Goal: Transaction & Acquisition: Purchase product/service

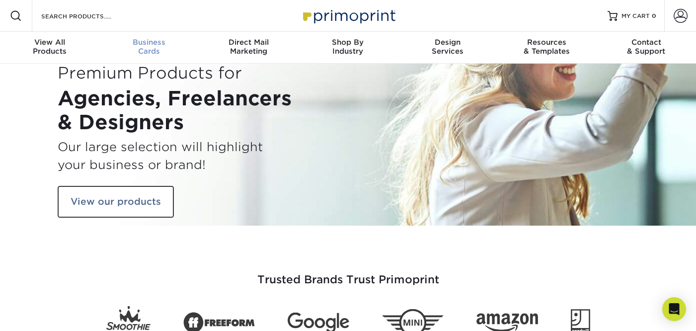
click at [162, 48] on div "Business Cards" at bounding box center [148, 47] width 99 height 18
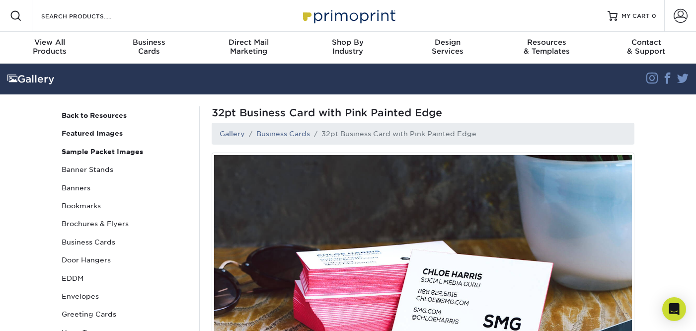
scroll to position [38, 0]
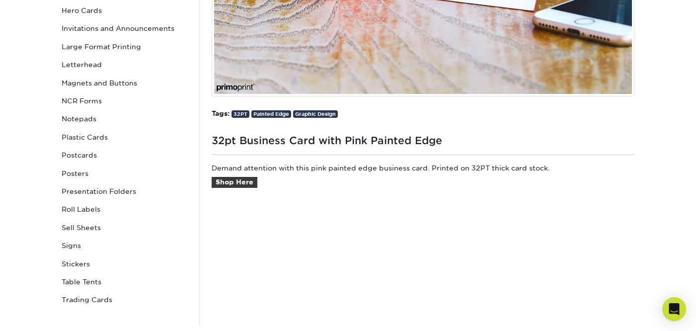
scroll to position [318, 0]
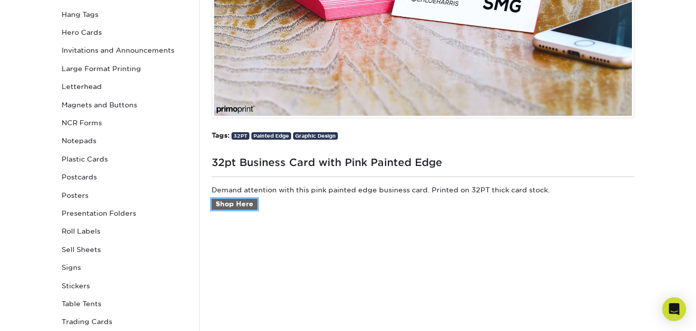
click at [237, 204] on link "Shop Here" at bounding box center [235, 204] width 46 height 11
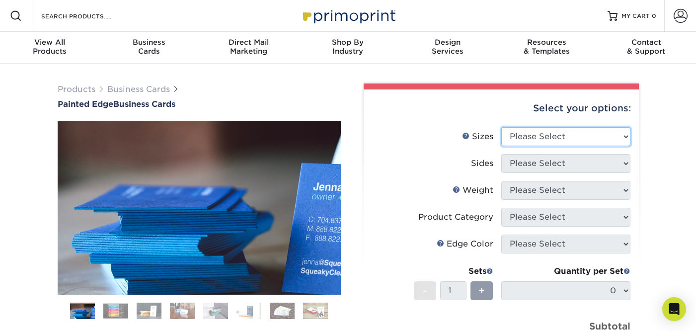
click at [578, 139] on select "Please Select 2" x 3.5" - Standard 2.125" x 3.375" - European 2.5" x 2.5" - Squ…" at bounding box center [565, 136] width 129 height 19
select select "2.00x3.50"
click at [501, 127] on select "Please Select 2" x 3.5" - Standard 2.125" x 3.375" - European 2.5" x 2.5" - Squ…" at bounding box center [565, 136] width 129 height 19
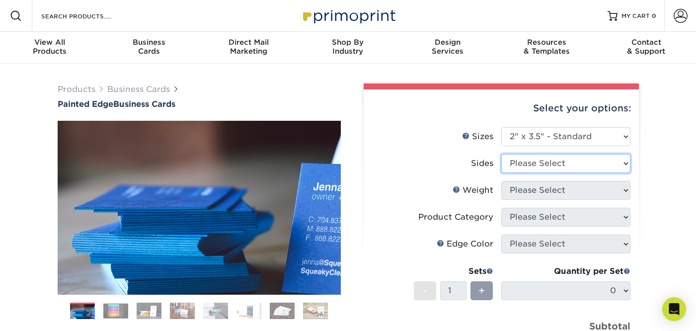
click at [573, 164] on select "Please Select Print Both Sides Print Front Only" at bounding box center [565, 163] width 129 height 19
select select "32d3c223-f82c-492b-b915-ba065a00862f"
click at [501, 154] on select "Please Select Print Both Sides Print Front Only" at bounding box center [565, 163] width 129 height 19
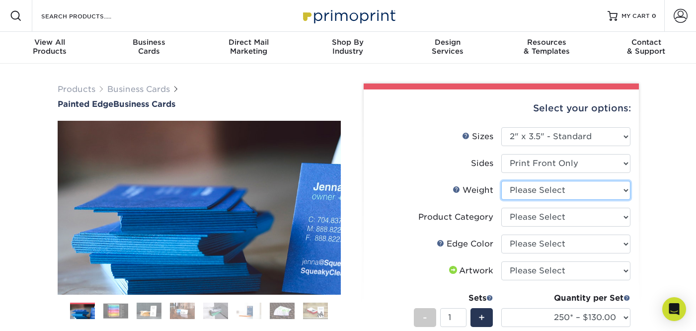
click at [568, 192] on select "Please Select 32PTUC" at bounding box center [565, 190] width 129 height 19
select select "32PTUC"
click at [501, 181] on select "Please Select 32PTUC" at bounding box center [565, 190] width 129 height 19
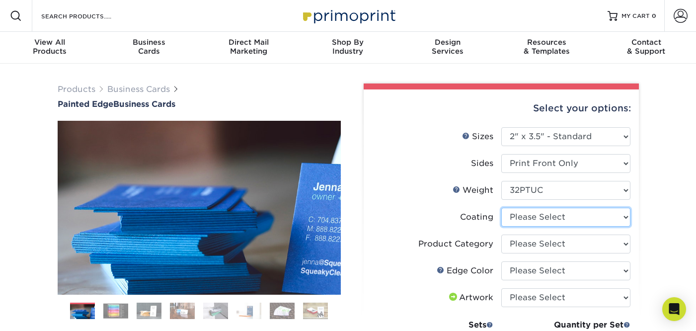
click at [564, 217] on select at bounding box center [565, 217] width 129 height 19
select select "3e7618de-abca-4bda-9f97-8b9129e913d8"
click at [501, 208] on select at bounding box center [565, 217] width 129 height 19
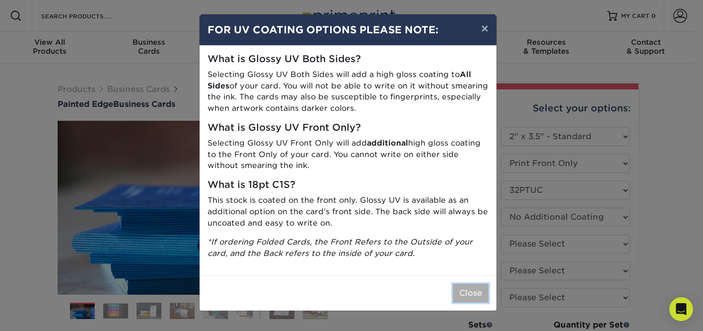
click at [474, 293] on button "Close" at bounding box center [471, 293] width 36 height 19
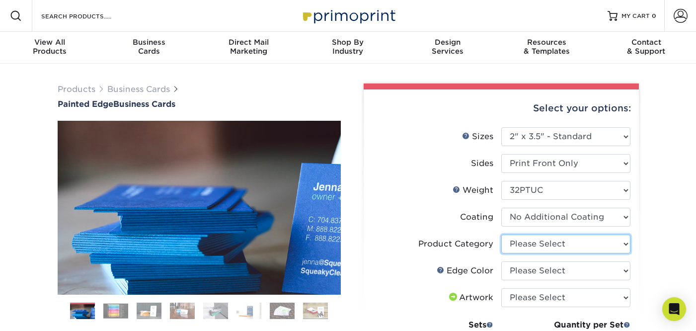
click at [539, 245] on select "Please Select Business Cards" at bounding box center [565, 243] width 129 height 19
select select "3b5148f1-0588-4f88-a218-97bcfdce65c1"
click at [501, 234] on select "Please Select Business Cards" at bounding box center [565, 243] width 129 height 19
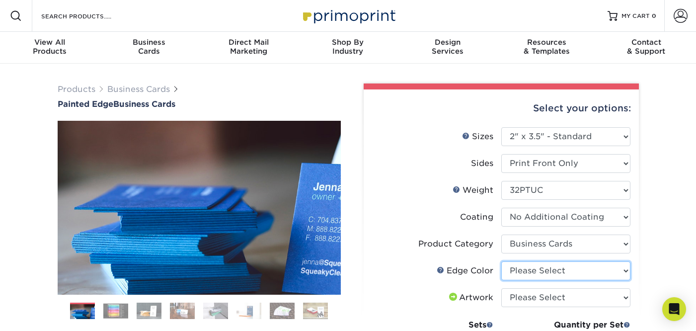
click at [538, 270] on select "Please Select Charcoal Black Brown Blue Pearlescent Blue Pearlescent Gold Pearl…" at bounding box center [565, 270] width 129 height 19
select select "b7c2f5a3-1b39-457d-8814-19209109a701"
click at [501, 261] on select "Please Select Charcoal Black Brown Blue Pearlescent Blue Pearlescent Gold Pearl…" at bounding box center [565, 270] width 129 height 19
click at [653, 234] on div "Products Business Cards Painted Edge Business Cards Previous Next" at bounding box center [348, 333] width 696 height 538
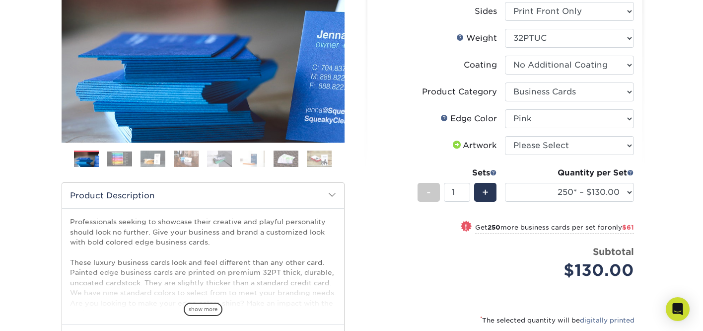
scroll to position [159, 0]
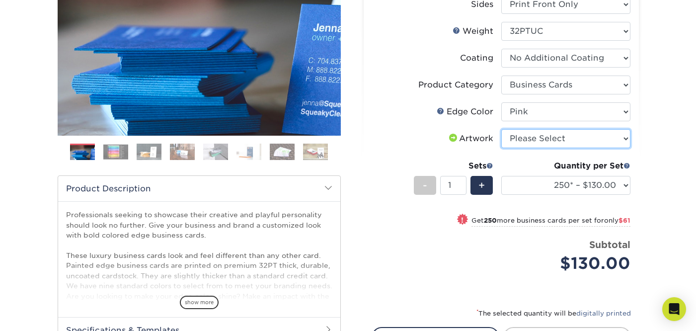
click at [585, 145] on select "Please Select I will upload files I need a design - $100" at bounding box center [565, 138] width 129 height 19
select select "design"
click at [501, 129] on select "Please Select I will upload files I need a design - $100" at bounding box center [565, 138] width 129 height 19
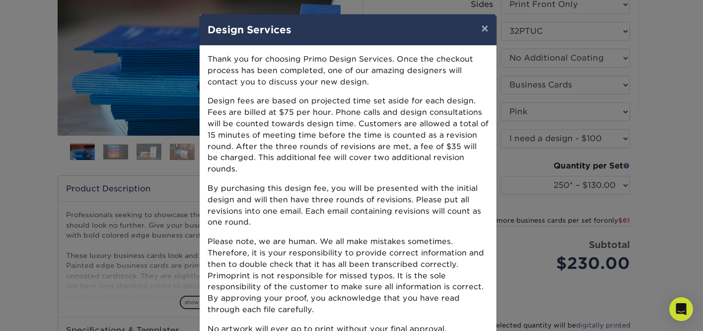
click at [394, 209] on p "By purchasing this design fee, you will be presented with the initial design an…" at bounding box center [348, 205] width 281 height 45
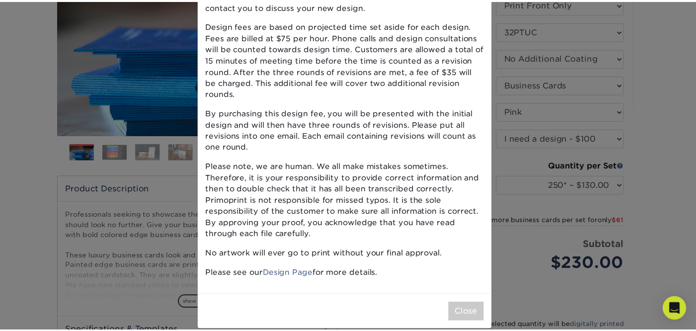
scroll to position [77, 0]
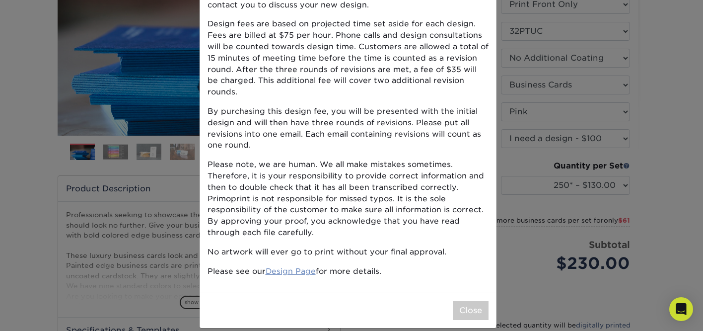
click at [278, 266] on link "Design Page" at bounding box center [291, 270] width 50 height 9
click at [475, 301] on button "Close" at bounding box center [471, 310] width 36 height 19
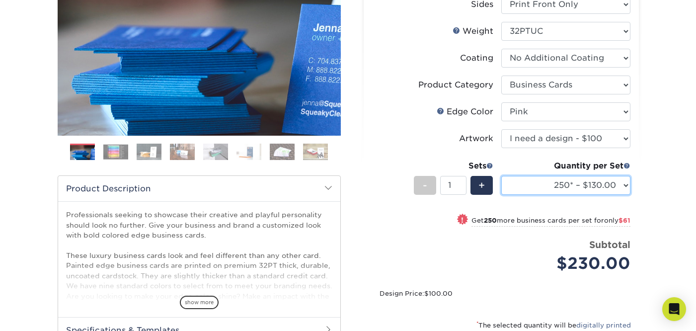
click at [576, 179] on select "250* – $130.00 500* – $191.00 1000* – $328.00" at bounding box center [565, 185] width 129 height 19
click at [501, 176] on select "250* – $130.00 500* – $191.00 1000* – $328.00" at bounding box center [565, 185] width 129 height 19
click at [576, 187] on select "250* – $130.00 500* – $191.00 1000* – $328.00" at bounding box center [565, 185] width 129 height 19
select select "500* – $191.00"
click at [501, 176] on select "250* – $130.00 500* – $191.00 1000* – $328.00" at bounding box center [565, 185] width 129 height 19
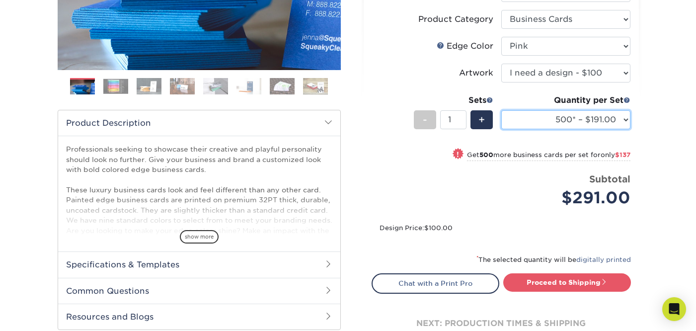
scroll to position [234, 0]
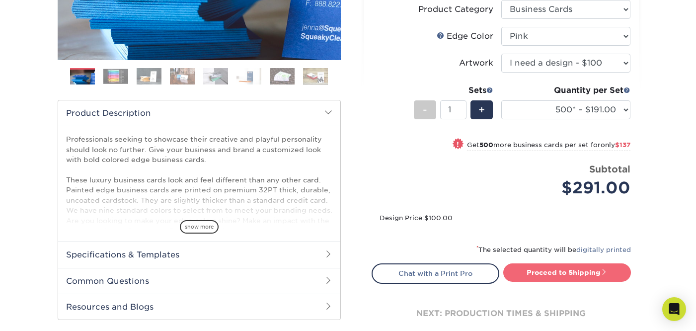
click at [570, 273] on link "Proceed to Shipping" at bounding box center [567, 272] width 128 height 18
type input "Set 1"
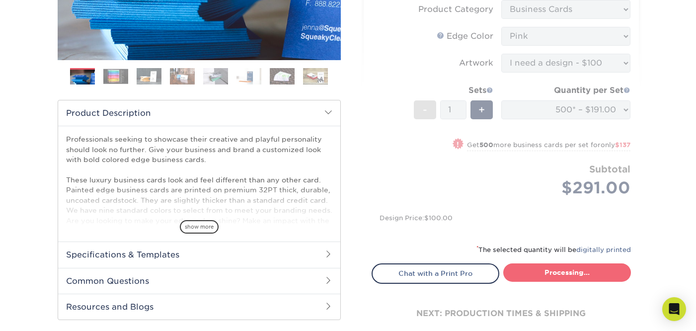
select select "9872b628-74d8-4ad4-a42e-dabeeb2f2070"
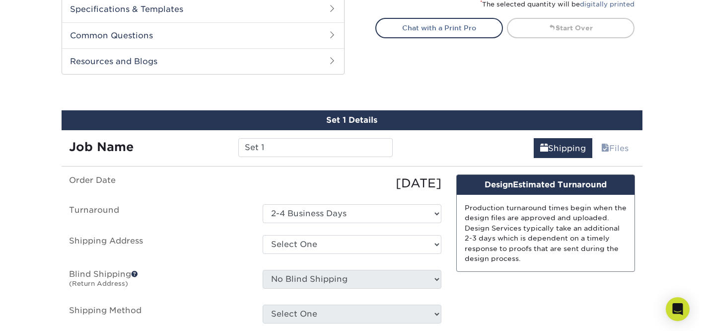
scroll to position [524, 0]
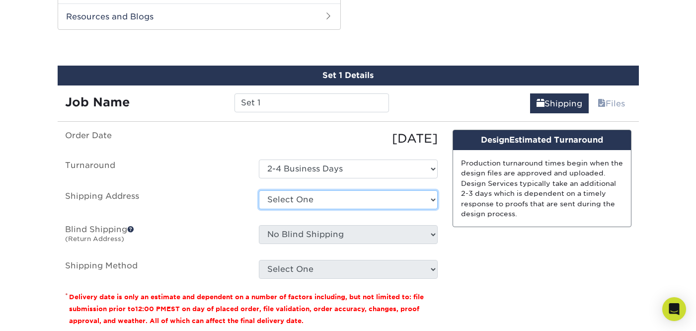
click at [383, 203] on select "Select One + Add New Address - Login" at bounding box center [348, 199] width 179 height 19
select select "newaddress"
click at [259, 190] on select "Select One + Add New Address - Login" at bounding box center [348, 199] width 179 height 19
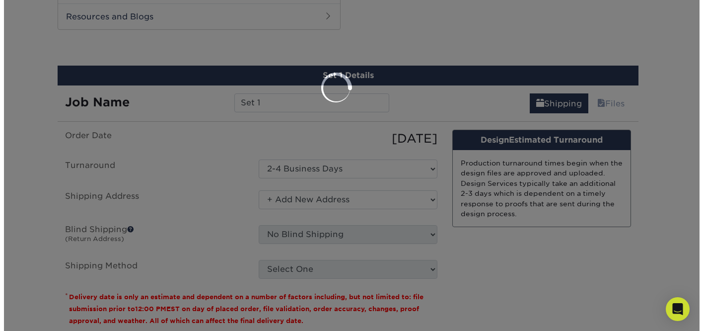
scroll to position [0, 0]
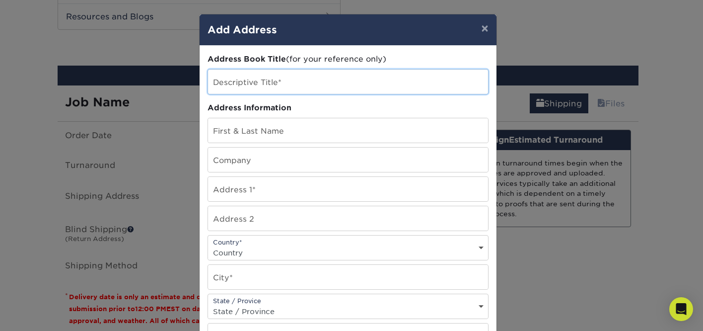
click at [351, 85] on input "text" at bounding box center [348, 82] width 280 height 24
type input "Hearsay"
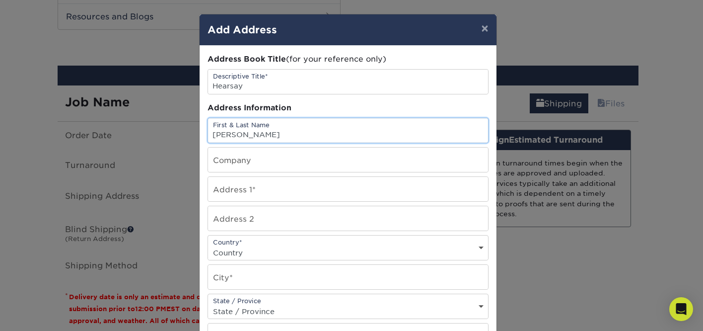
type input "[PERSON_NAME]"
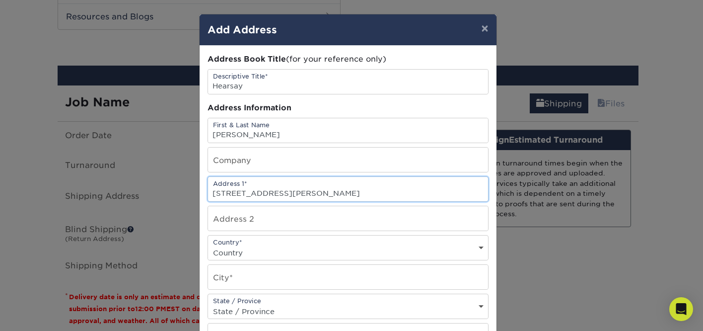
type input "18919 Fortson Ave"
select select "US"
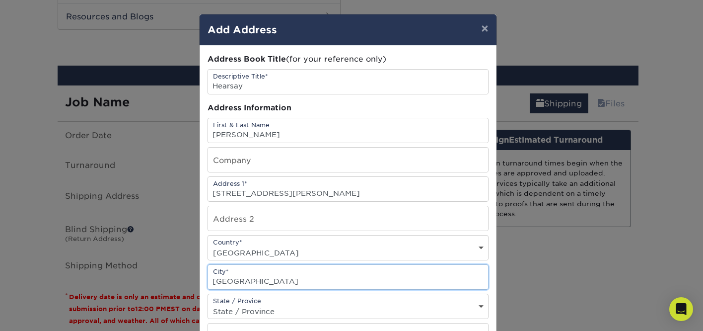
type input "Dallas"
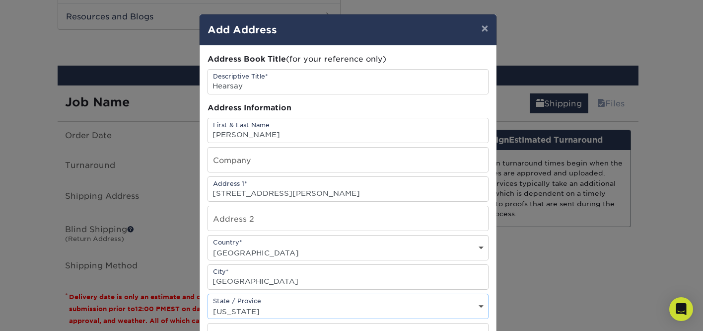
select select "TX"
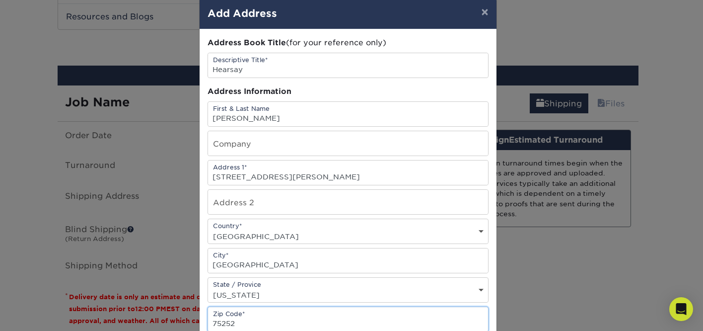
type input "75252"
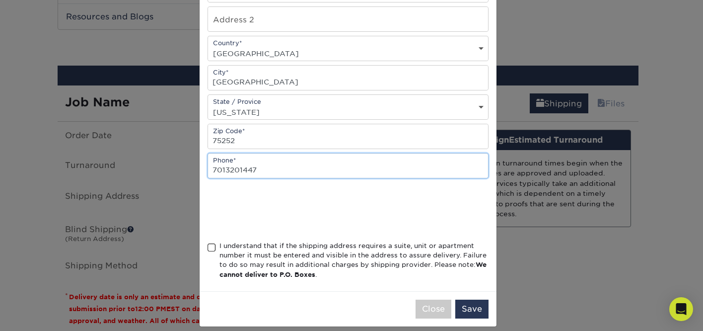
type input "7013201447"
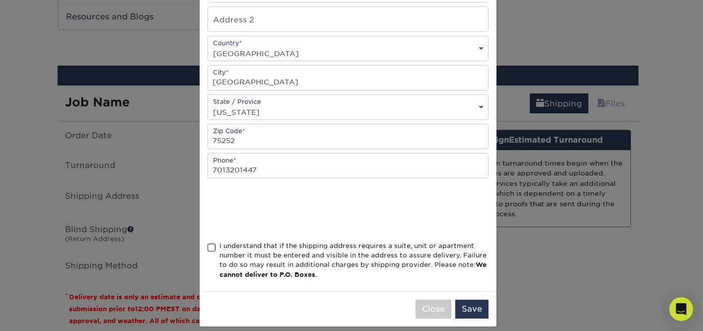
click at [208, 247] on span at bounding box center [212, 247] width 8 height 9
click at [0, 0] on input "I understand that if the shipping address requires a suite, unit or apartment n…" at bounding box center [0, 0] width 0 height 0
click at [472, 310] on button "Save" at bounding box center [471, 308] width 33 height 19
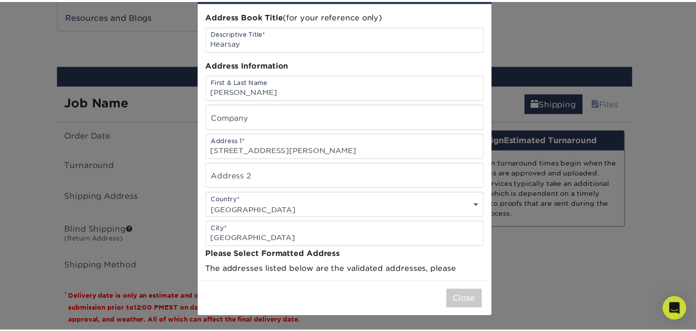
scroll to position [0, 0]
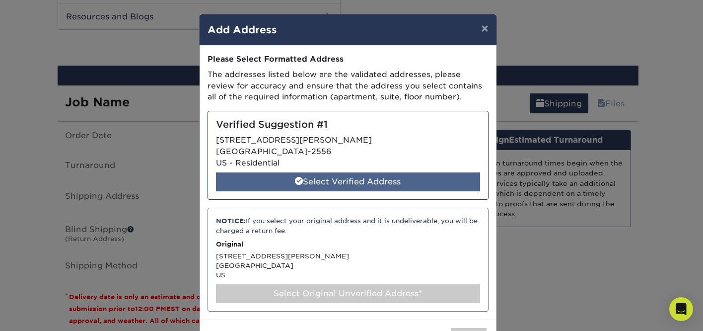
click at [342, 186] on div "Select Verified Address" at bounding box center [348, 181] width 264 height 19
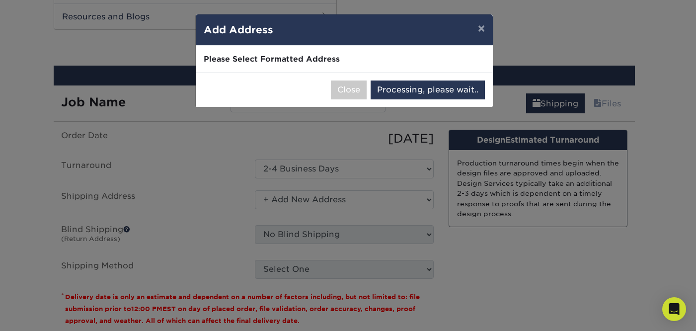
select select "286288"
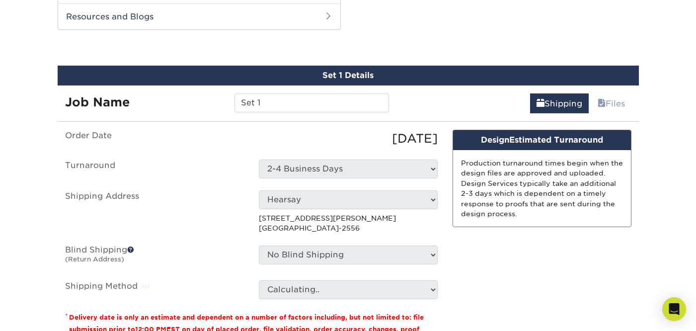
click at [217, 255] on label "Blind Shipping (Return Address)" at bounding box center [155, 256] width 194 height 23
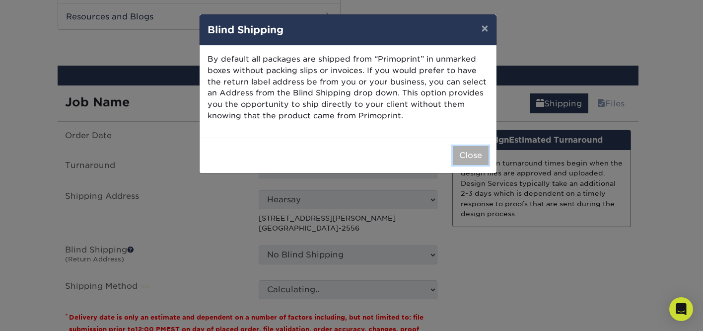
click at [478, 153] on button "Close" at bounding box center [471, 155] width 36 height 19
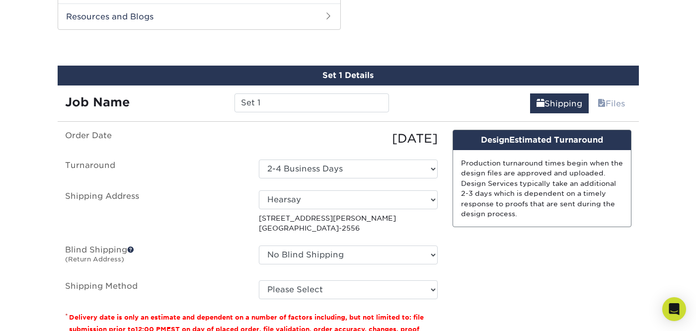
click at [495, 271] on div "Design Estimated Turnaround If your order is placed & all sets are uploaded & a…" at bounding box center [542, 242] width 194 height 225
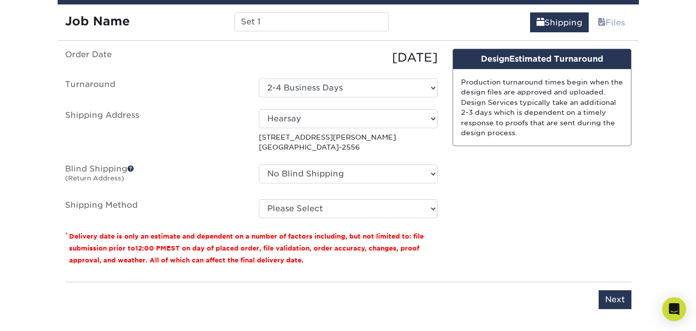
scroll to position [624, 0]
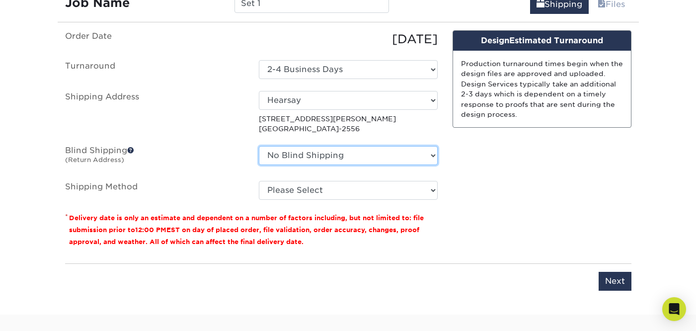
click at [421, 154] on select "No Blind Shipping + Add New Address" at bounding box center [348, 155] width 179 height 19
click at [259, 146] on select "No Blind Shipping + Add New Address" at bounding box center [348, 155] width 179 height 19
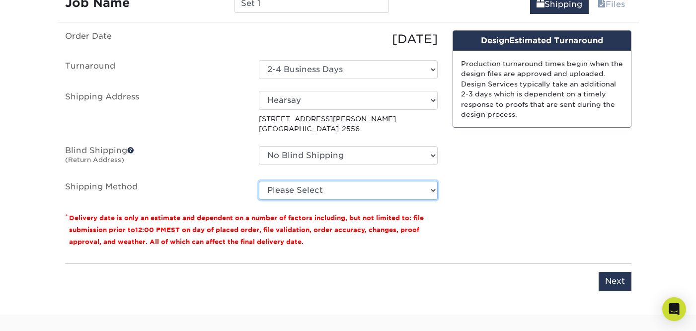
click at [416, 186] on select "Please Select Ground Shipping (+$8.96) 3 Day Shipping Service (+$22.65) 2 Day A…" at bounding box center [348, 190] width 179 height 19
click at [419, 185] on select "Please Select Ground Shipping (+$8.96) 3 Day Shipping Service (+$22.65) 2 Day A…" at bounding box center [348, 190] width 179 height 19
select select "03"
click at [259, 181] on select "Please Select Ground Shipping (+$8.96) 3 Day Shipping Service (+$22.65) 2 Day A…" at bounding box center [348, 190] width 179 height 19
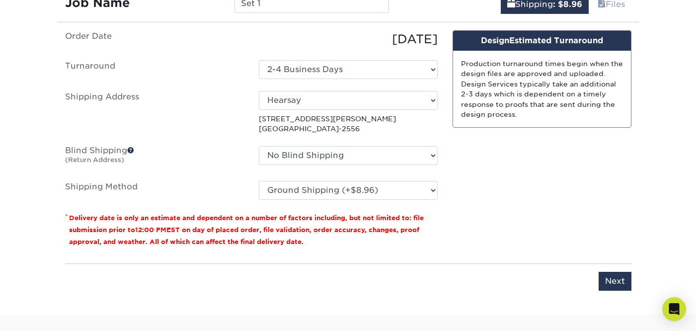
click at [481, 207] on div "Design Estimated Turnaround If your order is placed & all sets are uploaded & a…" at bounding box center [542, 142] width 194 height 225
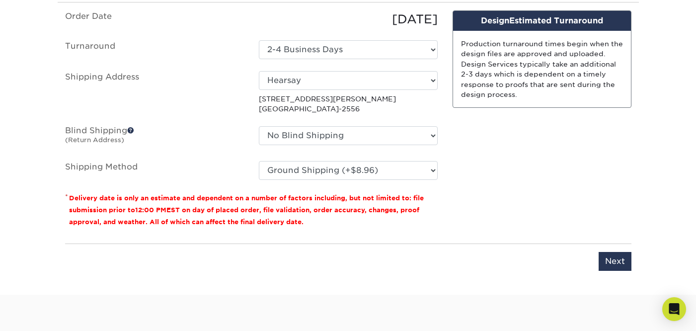
scroll to position [664, 0]
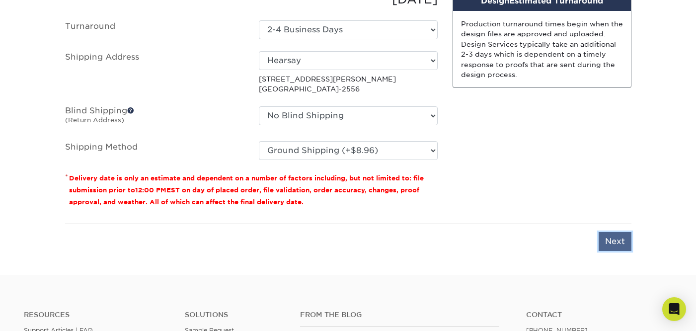
click at [614, 244] on input "Next" at bounding box center [614, 241] width 33 height 19
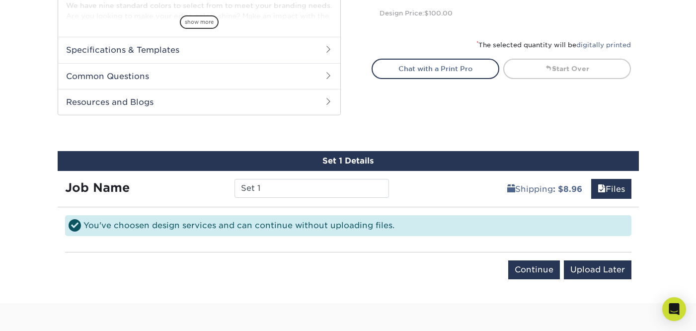
scroll to position [464, 0]
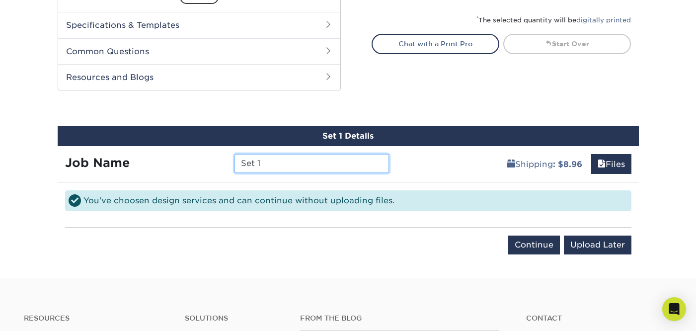
click at [343, 163] on input "Set 1" at bounding box center [311, 163] width 154 height 19
type input "S"
type input "PR cards"
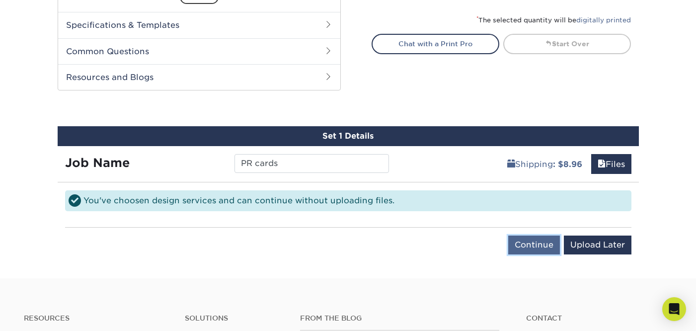
click at [524, 247] on input "Continue" at bounding box center [534, 244] width 52 height 19
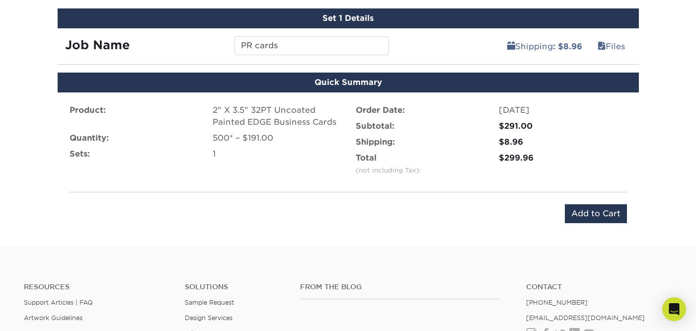
scroll to position [583, 0]
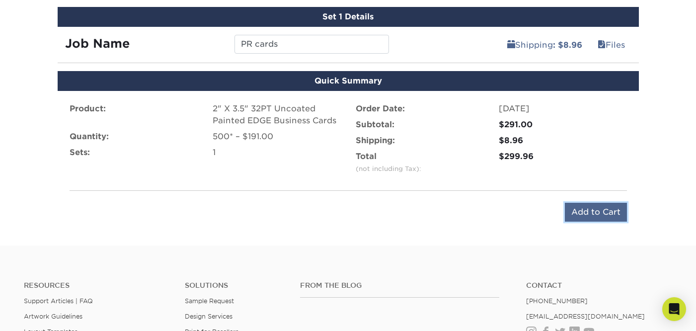
click at [602, 210] on input "Add to Cart" at bounding box center [596, 212] width 62 height 19
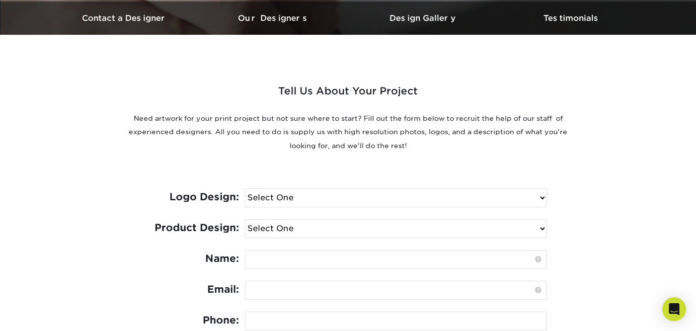
scroll to position [309, 0]
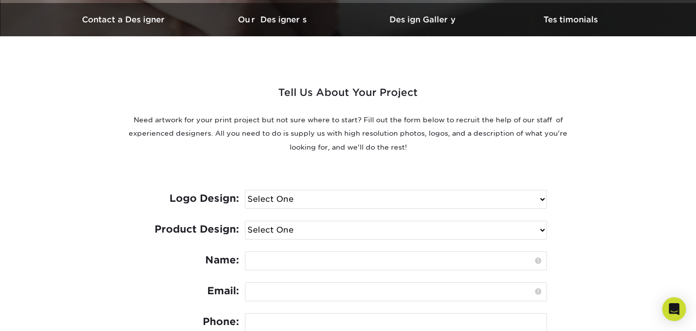
click at [468, 197] on select "Select One I need a logo design: $300 No thank you" at bounding box center [395, 199] width 301 height 18
click at [479, 231] on select "Select One Logo Design Only Design Edits Banner Design: $50.00 Bookmark Design:…" at bounding box center [395, 230] width 301 height 18
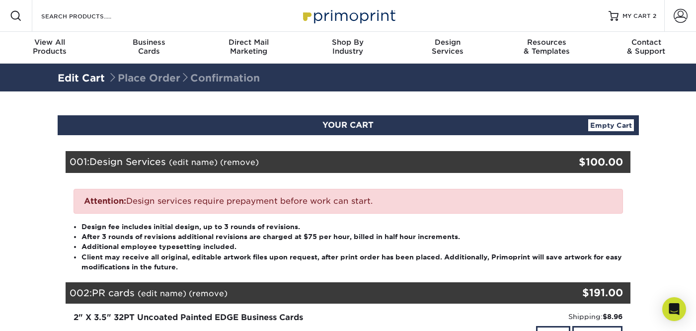
click at [613, 224] on li "Design fee includes initial design, up to 3 rounds of revisions." at bounding box center [351, 227] width 541 height 10
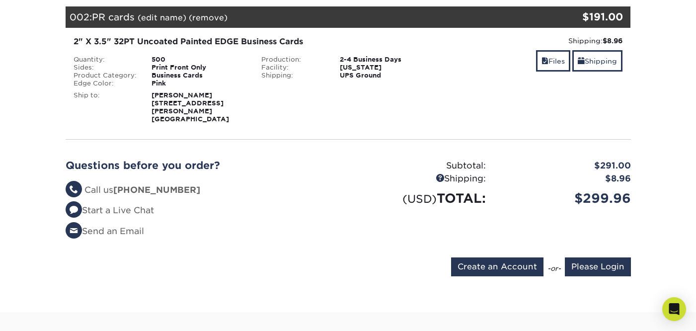
scroll to position [278, 0]
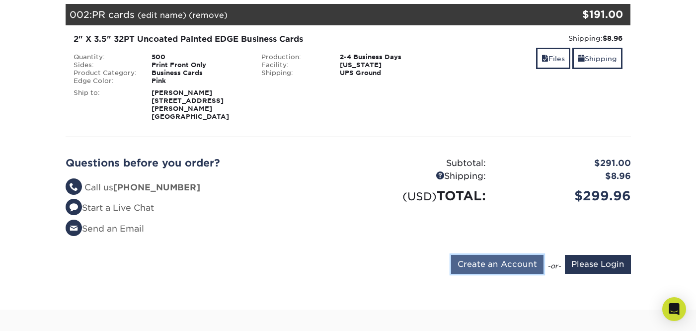
click at [502, 257] on input "Create an Account" at bounding box center [497, 264] width 92 height 19
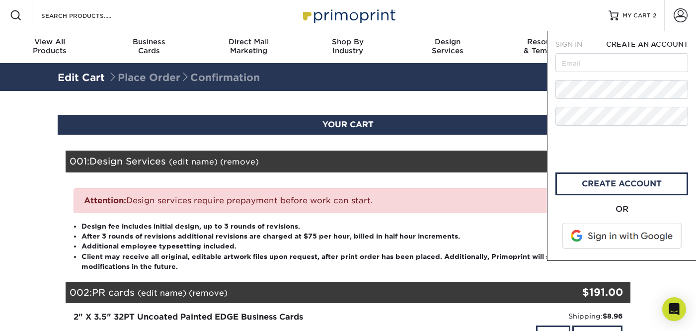
scroll to position [0, 0]
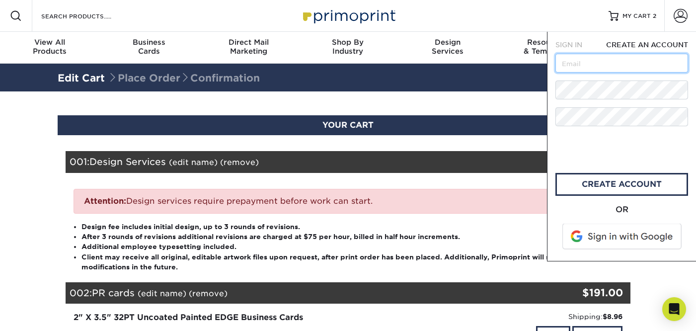
click at [606, 61] on input "text" at bounding box center [621, 63] width 133 height 19
type input "kj@hearsaypr.com"
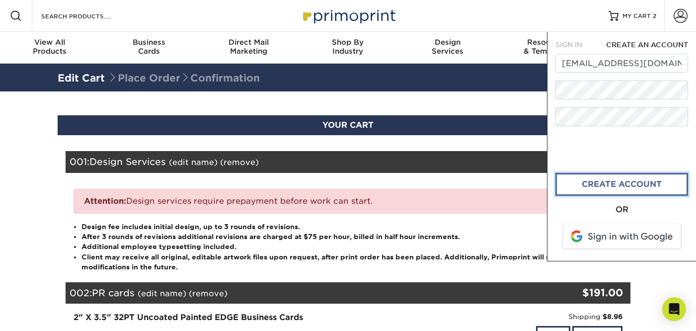
click at [588, 185] on link "create account" at bounding box center [621, 184] width 133 height 23
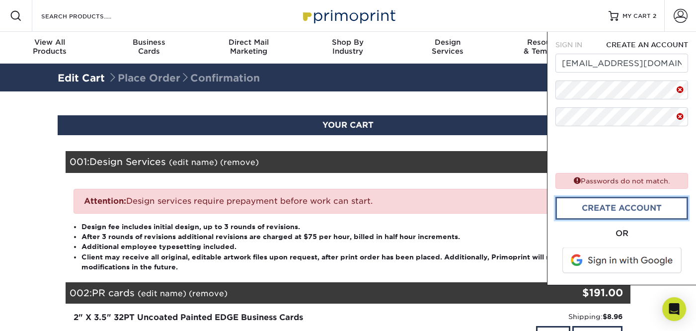
click at [593, 215] on link "create account" at bounding box center [621, 208] width 133 height 23
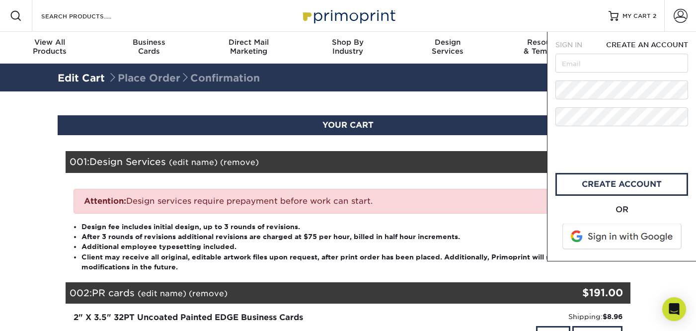
click at [503, 199] on div "Attention: Design services require prepayment before work can start." at bounding box center [348, 201] width 549 height 25
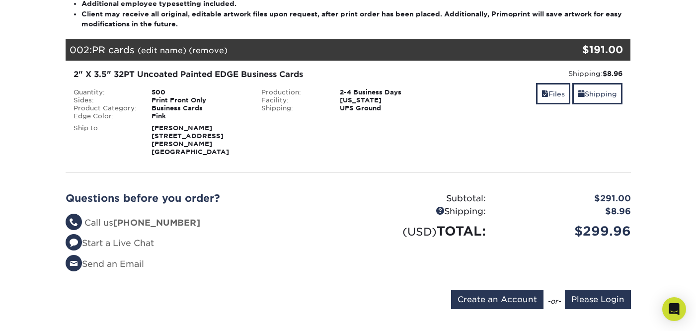
scroll to position [258, 0]
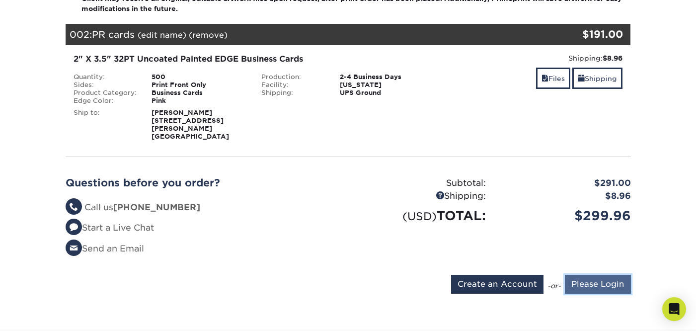
click at [576, 275] on input "Please Login" at bounding box center [598, 284] width 66 height 19
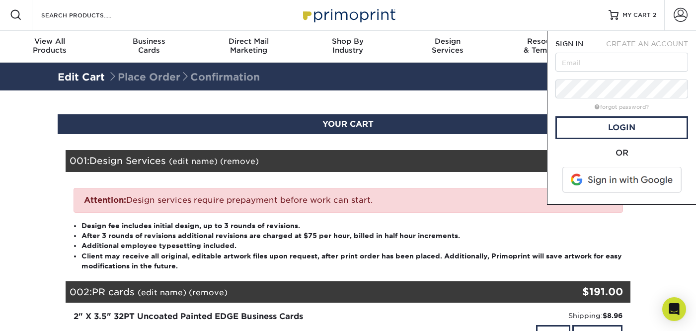
scroll to position [0, 0]
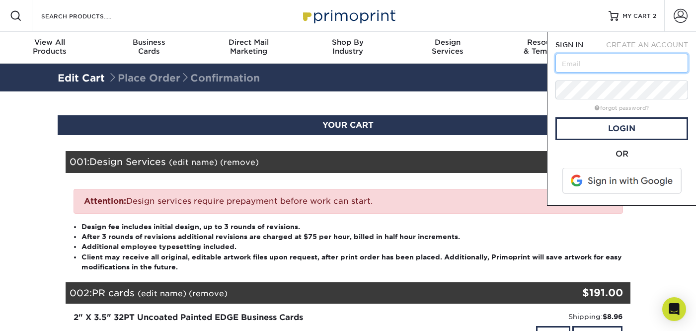
click at [589, 65] on input "text" at bounding box center [621, 63] width 133 height 19
type input "kj@hearsaypr.com"
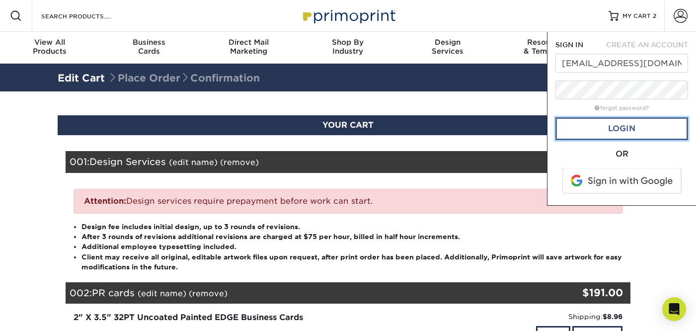
click at [612, 130] on link "Login" at bounding box center [621, 128] width 133 height 23
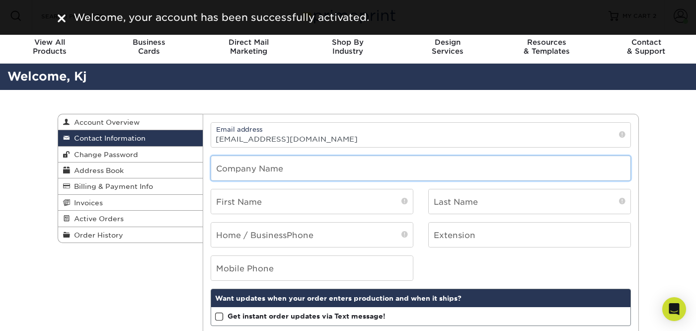
click at [367, 171] on input "text" at bounding box center [420, 168] width 419 height 24
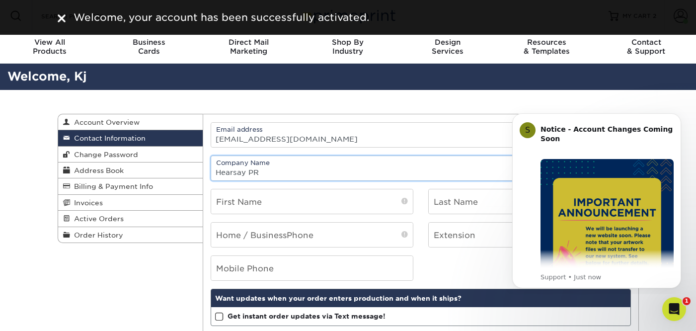
type input "Hearsay PR"
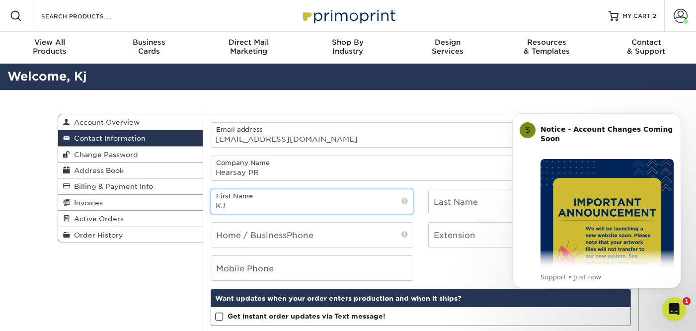
type input "KJ"
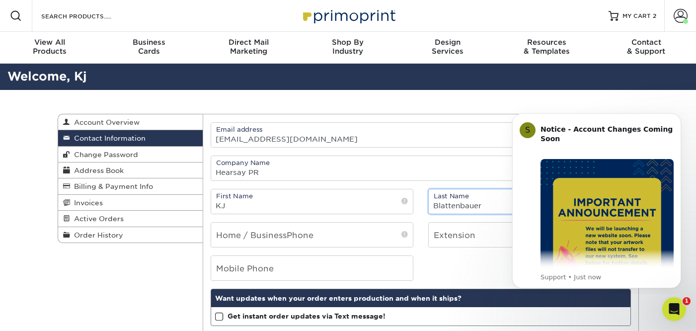
type input "Blattenbauer"
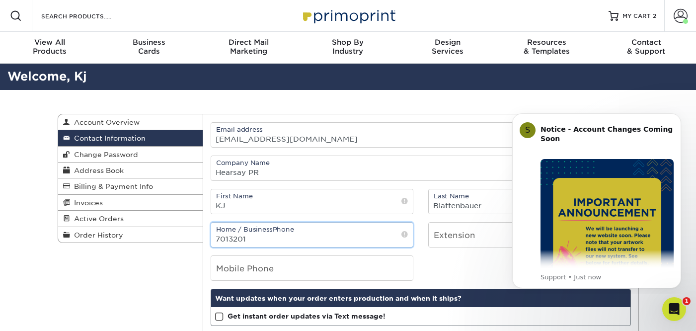
type input "7013201447"
click at [432, 261] on div "Mobile Phone" at bounding box center [420, 267] width 435 height 25
click at [678, 116] on icon "Dismiss notification" at bounding box center [677, 115] width 3 height 3
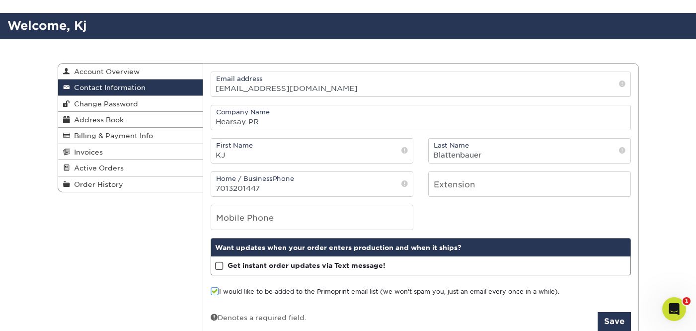
scroll to position [82, 0]
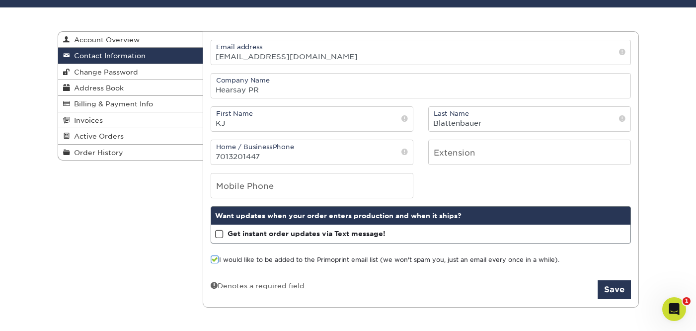
click at [219, 232] on span at bounding box center [219, 233] width 8 height 9
click at [0, 0] on input "Get instant order updates via Text message!" at bounding box center [0, 0] width 0 height 0
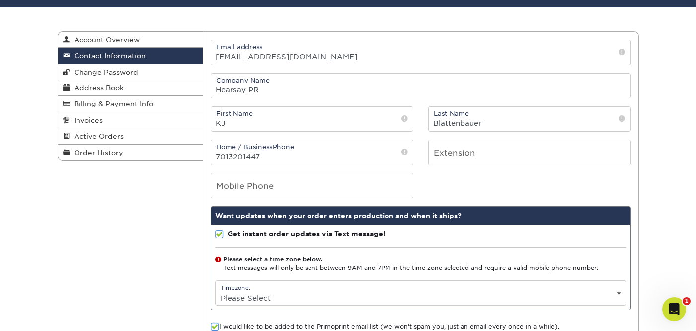
click at [251, 296] on select "Please Select (GMT -12:00) Eniwetok, Kwajalein (GMT -11:00) Midway Island, Samo…" at bounding box center [421, 298] width 410 height 14
select select "-6.0"
click at [216, 291] on select "Please Select (GMT -12:00) Eniwetok, Kwajalein (GMT -11:00) Midway Island, Samo…" at bounding box center [421, 298] width 410 height 14
click at [203, 207] on div "Current Orders 0 Active 0 Missing Files" at bounding box center [421, 202] width 436 height 343
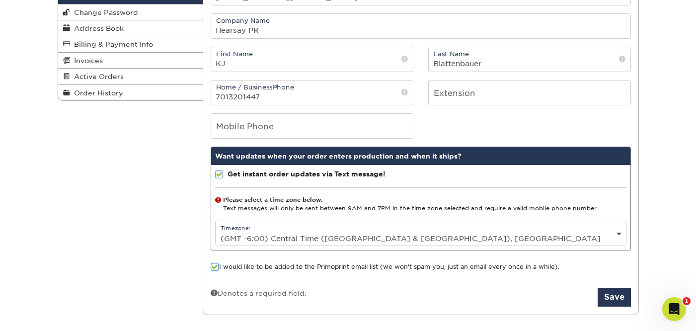
scroll to position [162, 0]
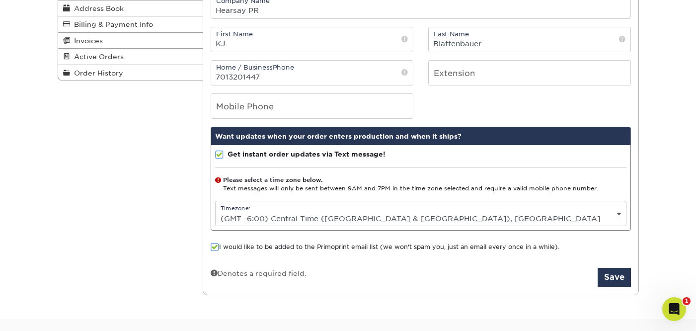
click at [216, 246] on span at bounding box center [215, 246] width 8 height 9
click at [0, 0] on input "I would like to be added to the Primoprint email list (we won't spam you, just …" at bounding box center [0, 0] width 0 height 0
click at [624, 279] on button "Save" at bounding box center [613, 277] width 33 height 19
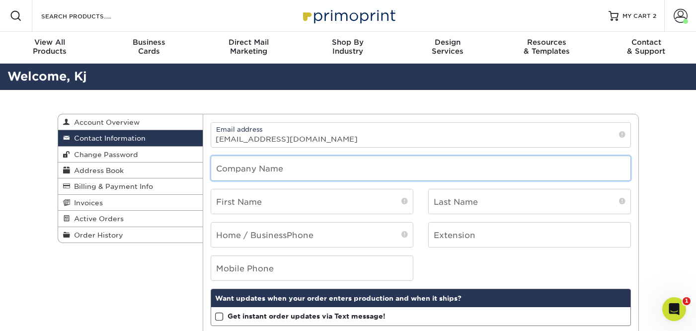
click at [361, 168] on input "text" at bounding box center [420, 168] width 419 height 24
type input "Hearsay PR"
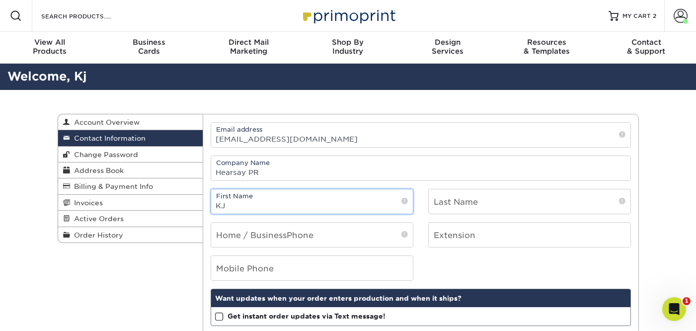
type input "KJ"
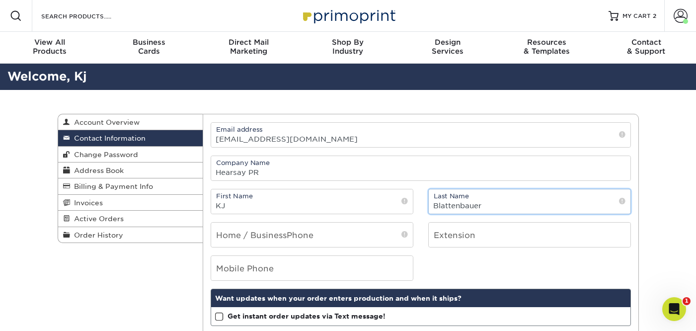
type input "Blattenbauer"
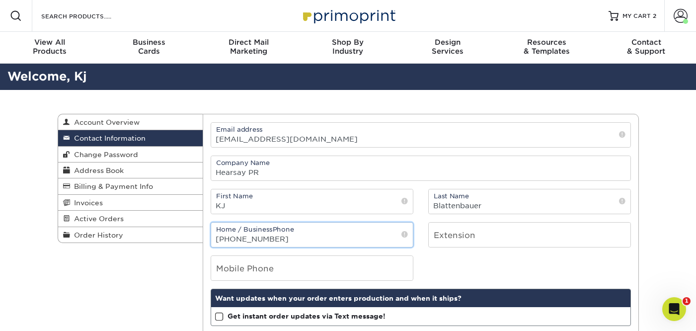
type input "[PHONE_NUMBER]"
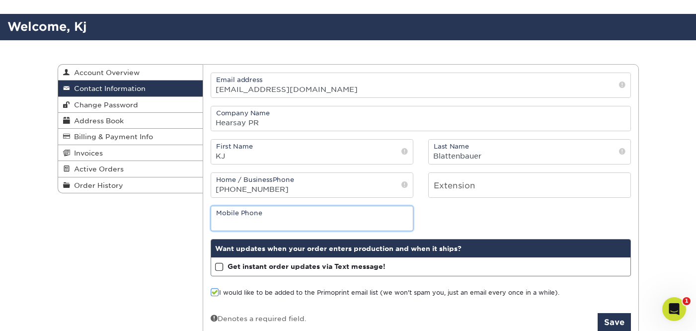
scroll to position [52, 0]
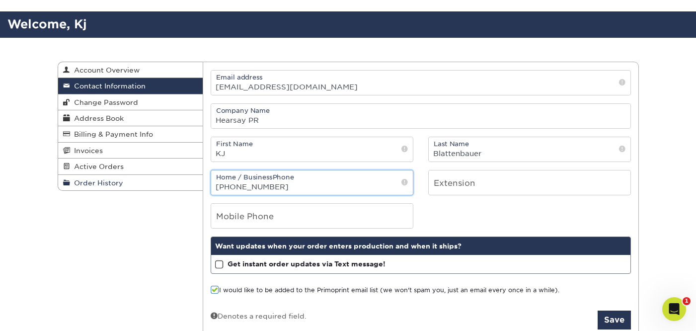
drag, startPoint x: 281, startPoint y: 185, endPoint x: 201, endPoint y: 185, distance: 80.0
click at [201, 62] on div "Contact Information Account Overview Contact Information Change Password Addres…" at bounding box center [348, 62] width 581 height 0
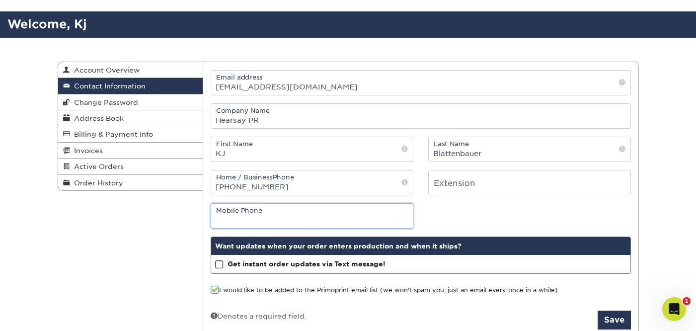
click at [260, 221] on input "tel" at bounding box center [312, 216] width 202 height 24
paste input "[PHONE_NUMBER]"
type input "[PHONE_NUMBER]"
click at [220, 265] on span at bounding box center [219, 264] width 8 height 9
click at [0, 0] on input "Get instant order updates via Text message!" at bounding box center [0, 0] width 0 height 0
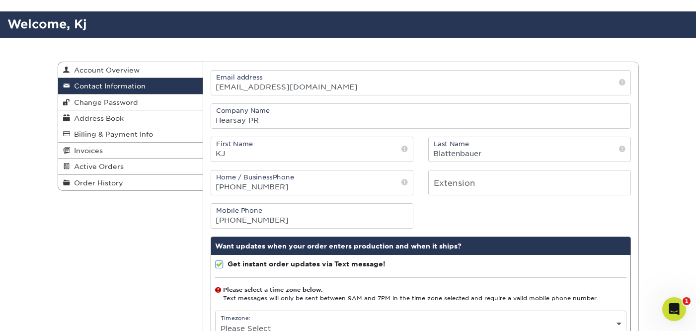
click at [194, 294] on div "Contact Information Account Overview Contact Information Change Password Addres…" at bounding box center [348, 233] width 596 height 391
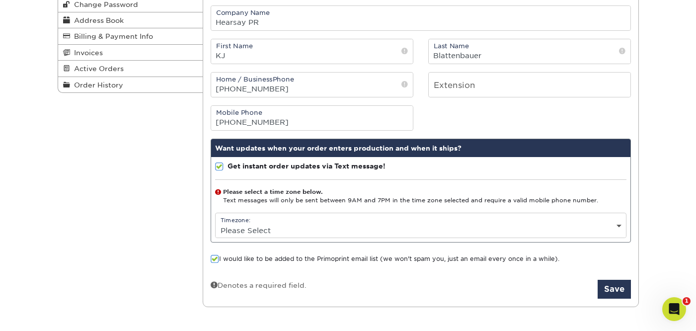
scroll to position [171, 0]
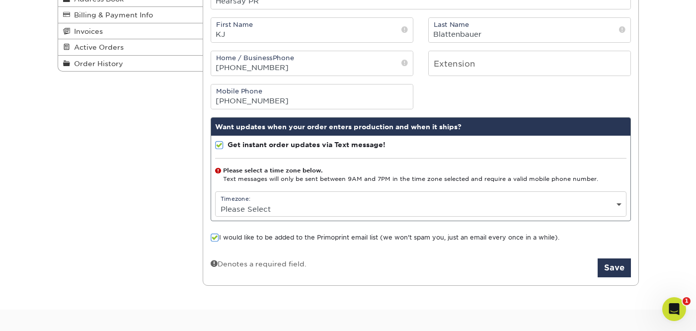
click at [276, 205] on select "Please Select (GMT -12:00) [GEOGRAPHIC_DATA], [GEOGRAPHIC_DATA] (GMT -11:00) [G…" at bounding box center [421, 209] width 410 height 14
select select "-6.0"
click at [216, 202] on select "Please Select (GMT -12:00) [GEOGRAPHIC_DATA], [GEOGRAPHIC_DATA] (GMT -11:00) [G…" at bounding box center [421, 209] width 410 height 14
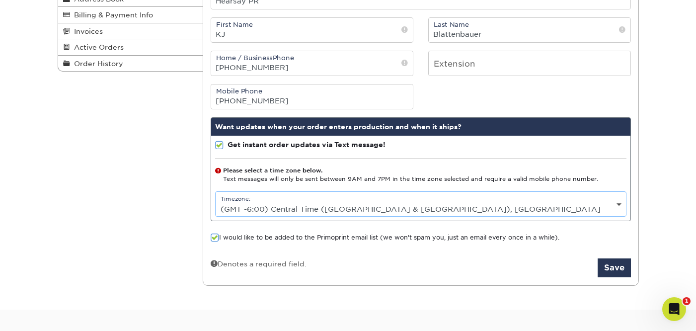
click at [216, 238] on span at bounding box center [215, 237] width 8 height 9
click at [0, 0] on input "I would like to be added to the Primoprint email list (we won't spam you, just …" at bounding box center [0, 0] width 0 height 0
click at [482, 272] on div "Denotes a required field. Save" at bounding box center [421, 267] width 420 height 19
click at [615, 268] on button "Save" at bounding box center [613, 267] width 33 height 19
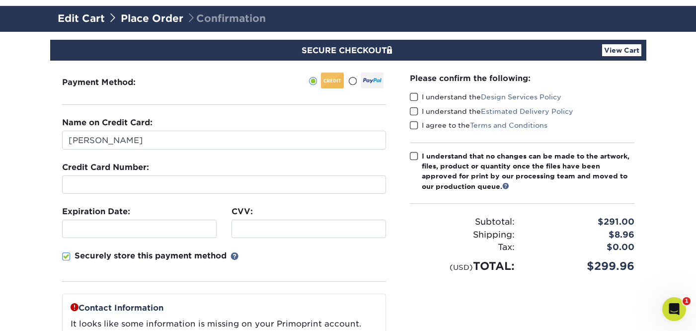
scroll to position [60, 0]
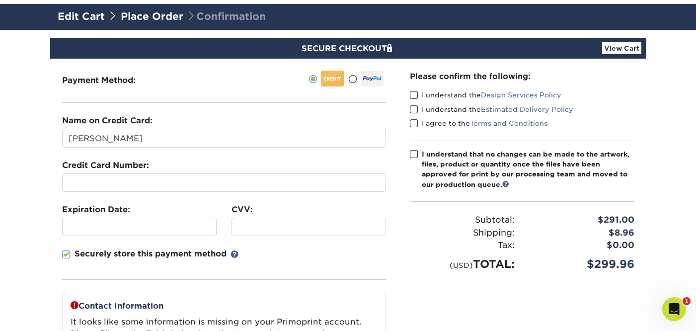
click at [353, 77] on span at bounding box center [352, 78] width 8 height 9
click at [0, 0] on input "radio" at bounding box center [0, 0] width 0 height 0
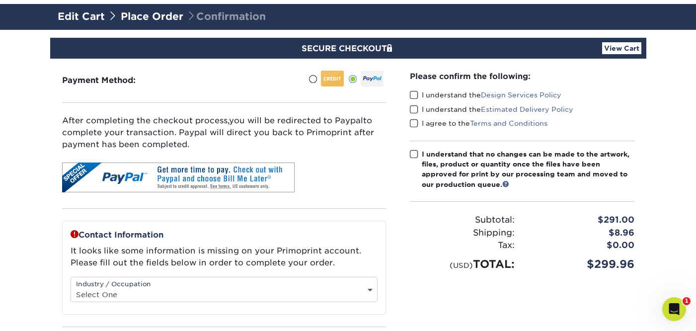
click at [14, 174] on section "SECURE CHECKOUT View Cart Payment Method: Name on Credit Card:" at bounding box center [348, 250] width 696 height 441
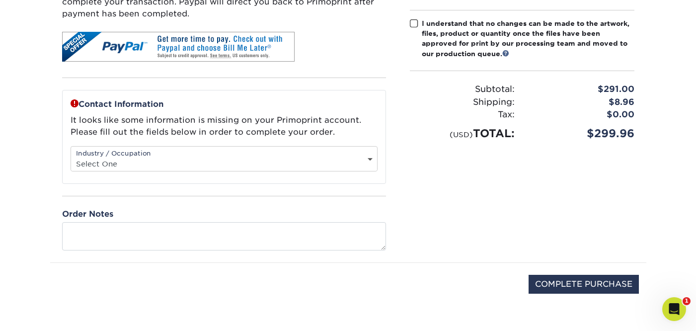
scroll to position [199, 0]
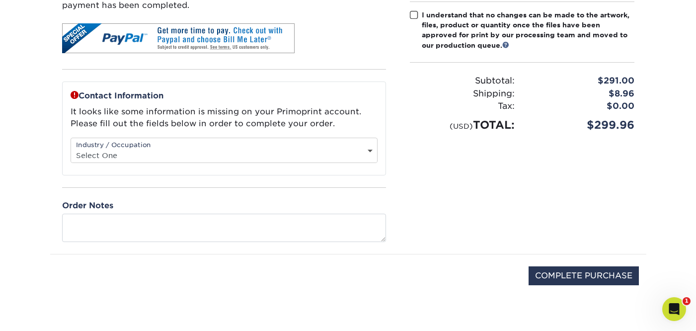
click at [96, 156] on select "Select One Administrative Executive Human Resources Construction Education Ente…" at bounding box center [224, 155] width 306 height 14
select select "18"
click at [71, 148] on select "Select One Administrative Executive Human Resources Construction Education Ente…" at bounding box center [224, 155] width 306 height 14
click at [447, 198] on div "Please confirm the following: I understand the Design Services Policy I underst…" at bounding box center [522, 87] width 248 height 334
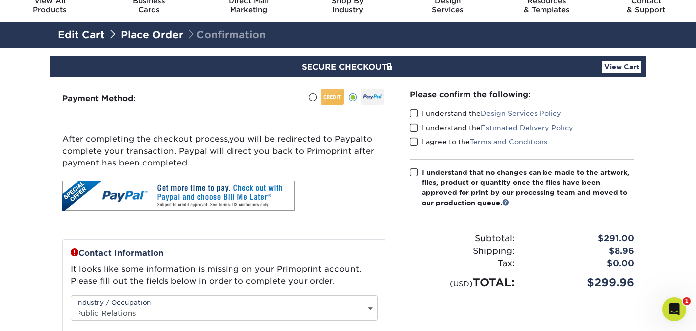
scroll to position [35, 0]
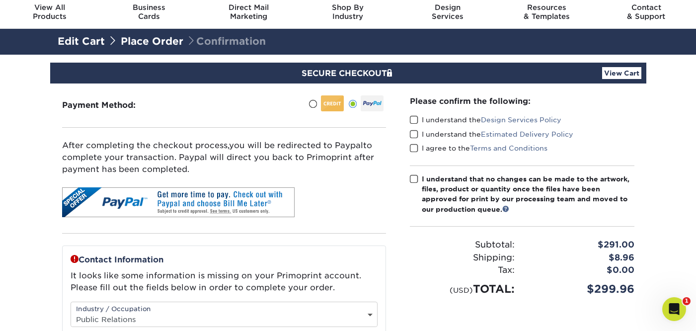
click at [412, 121] on span at bounding box center [414, 119] width 8 height 9
click at [0, 0] on input "I understand the Design Services Policy" at bounding box center [0, 0] width 0 height 0
click at [414, 135] on span at bounding box center [414, 134] width 8 height 9
click at [0, 0] on input "I understand the Estimated Delivery Policy" at bounding box center [0, 0] width 0 height 0
click at [414, 145] on span at bounding box center [414, 148] width 8 height 9
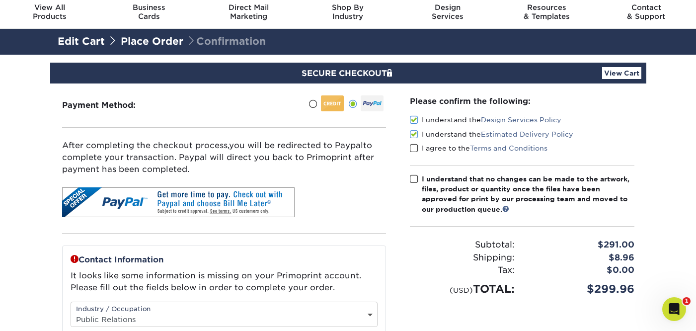
click at [0, 0] on input "I agree to the Terms and Conditions" at bounding box center [0, 0] width 0 height 0
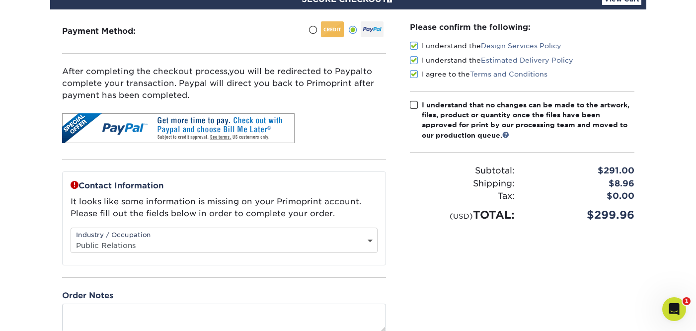
scroll to position [111, 0]
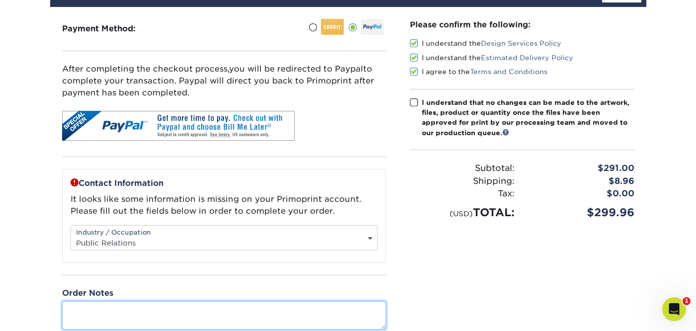
click at [193, 305] on textarea at bounding box center [224, 315] width 324 height 28
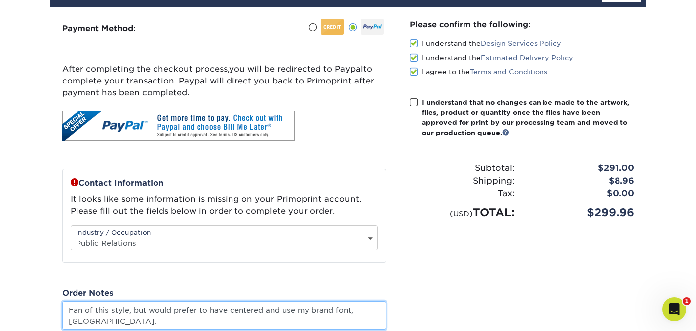
paste textarea "https://www.primoprint.com/gallery/details/pink-pained-edge-business-card-smg?s…"
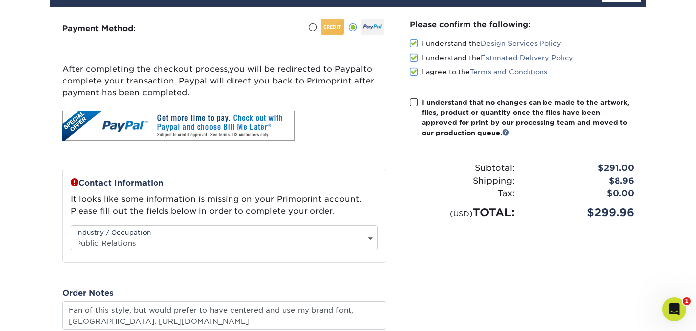
type textarea "Fan of this style, but would prefer to have centered and use my brand font, Man…"
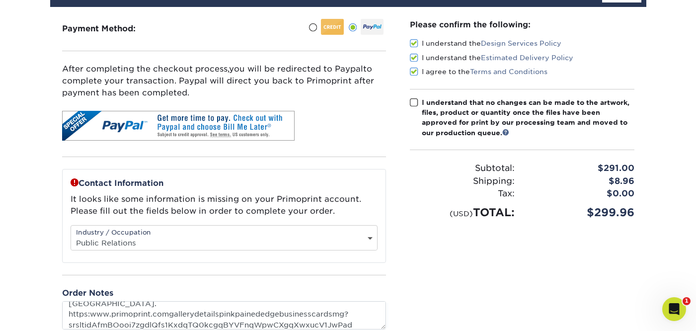
click at [422, 295] on div "Please confirm the following: I understand the Design Services Policy I underst…" at bounding box center [522, 174] width 248 height 334
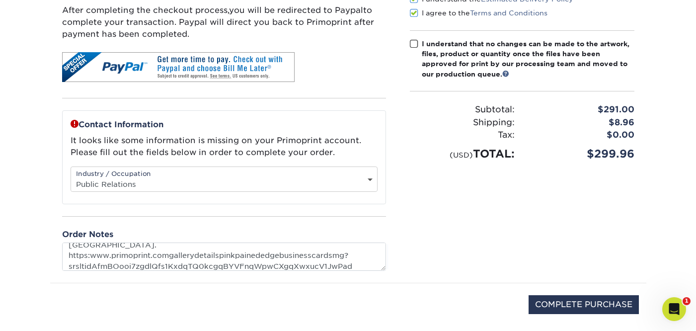
scroll to position [171, 0]
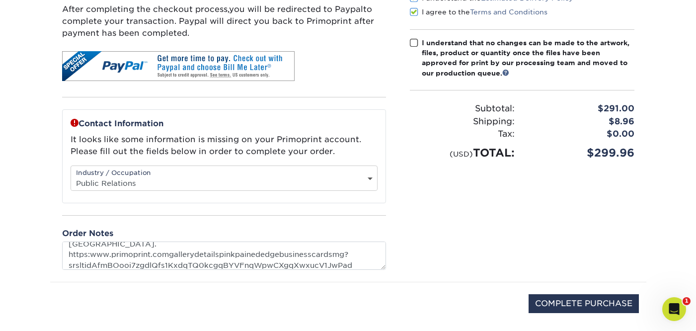
click at [412, 42] on span at bounding box center [414, 42] width 8 height 9
click at [0, 0] on input "I understand that no changes can be made to the artwork, files, product or quan…" at bounding box center [0, 0] width 0 height 0
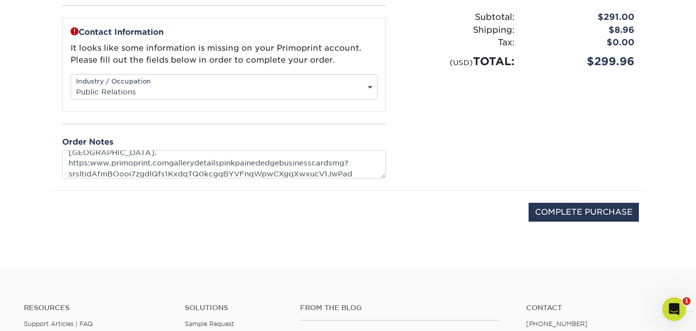
scroll to position [264, 0]
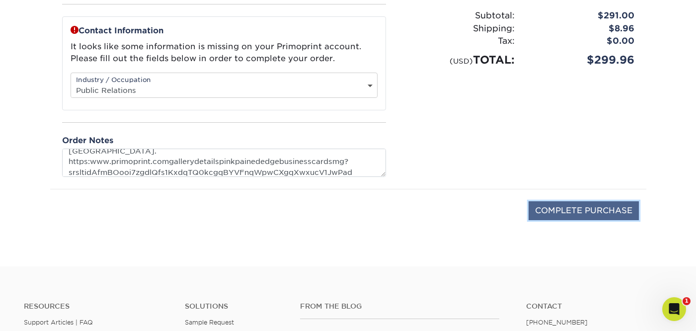
click at [601, 202] on input "COMPLETE PURCHASE" at bounding box center [583, 210] width 110 height 19
type input "PROCESSING, PLEASE WAIT..."
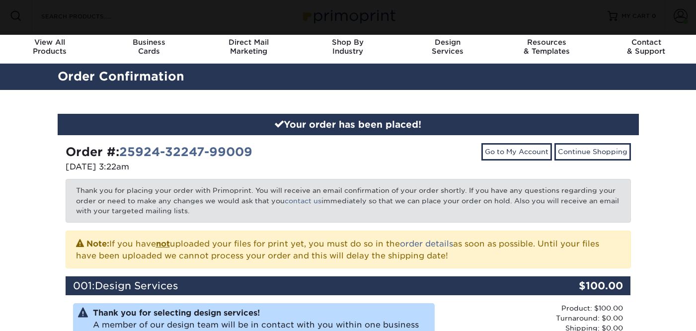
click at [405, 203] on p "Thank you for placing your order with Primoprint. You will receive an email con…" at bounding box center [348, 200] width 565 height 43
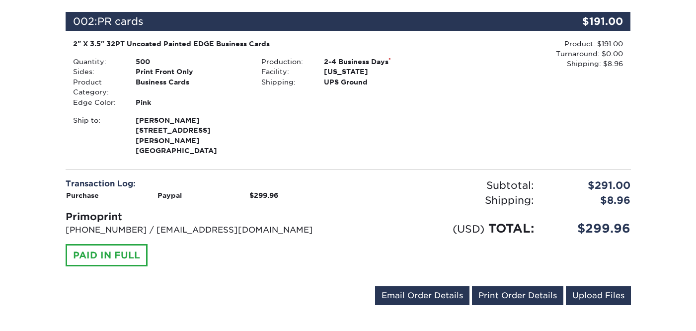
scroll to position [377, 0]
